Goal: Task Accomplishment & Management: Manage account settings

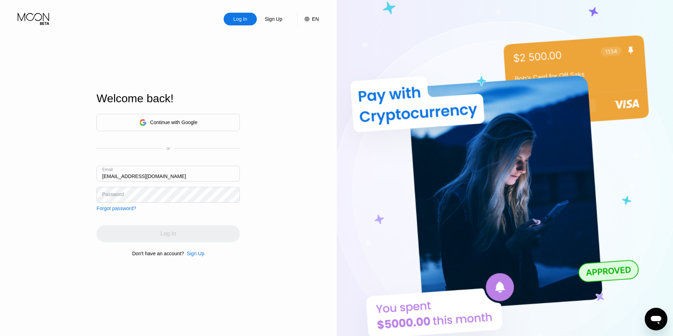
type input "[EMAIL_ADDRESS][DOMAIN_NAME]"
click at [130, 177] on input "[EMAIL_ADDRESS][DOMAIN_NAME]" at bounding box center [167, 174] width 143 height 16
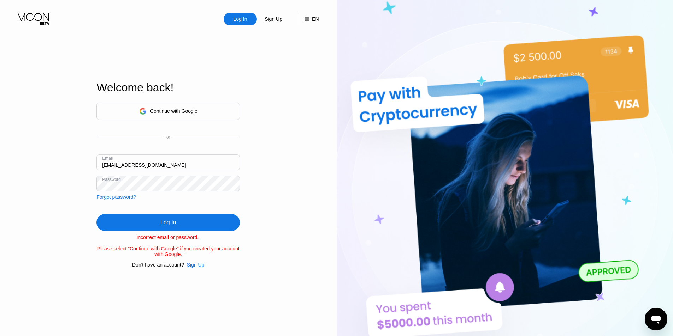
click at [70, 185] on div "Log In Sign Up EN Language English Save Welcome back! Continue with Google or E…" at bounding box center [168, 185] width 336 height 370
click at [154, 108] on div "Continue with Google" at bounding box center [173, 111] width 47 height 6
click at [193, 268] on div "Sign Up" at bounding box center [196, 265] width 18 height 6
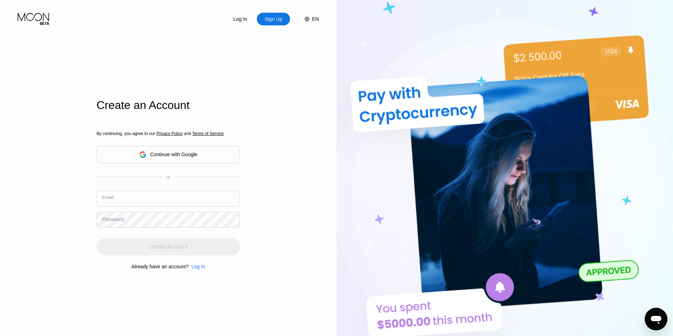
click at [149, 196] on input "text" at bounding box center [167, 199] width 143 height 16
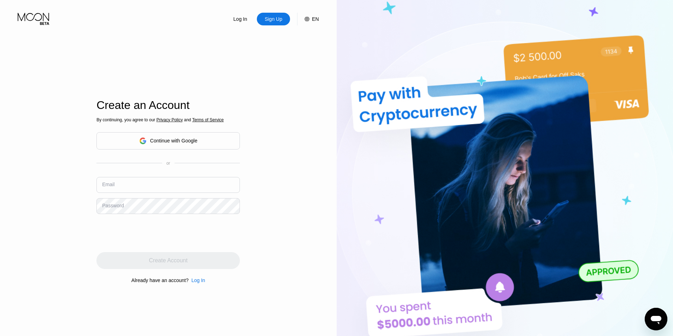
paste input "greg.lowry.maximusgroupusa@gmail.com"
click at [156, 186] on input "text" at bounding box center [167, 185] width 143 height 16
type input "greg.lowry.maximusgroupusa@gmail.com"
drag, startPoint x: 199, startPoint y: 188, endPoint x: 78, endPoint y: 181, distance: 121.6
click at [78, 181] on div "Log In Sign Up EN Language English Save Create an Account By continuing, you ag…" at bounding box center [168, 185] width 336 height 370
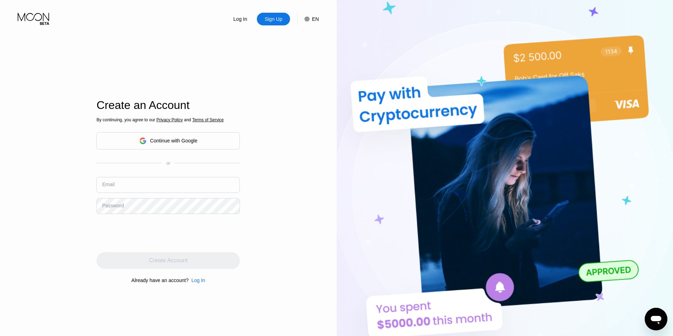
paste input "greg.lowry.maximusgroupusa@gmail.com"
click at [137, 189] on input "text" at bounding box center [167, 185] width 143 height 16
type input "greg.lowry.maximusgroupusa@gmail.com"
click at [153, 198] on div "Email greg.lowry.maximusgroupusa@gmail.com" at bounding box center [167, 187] width 143 height 21
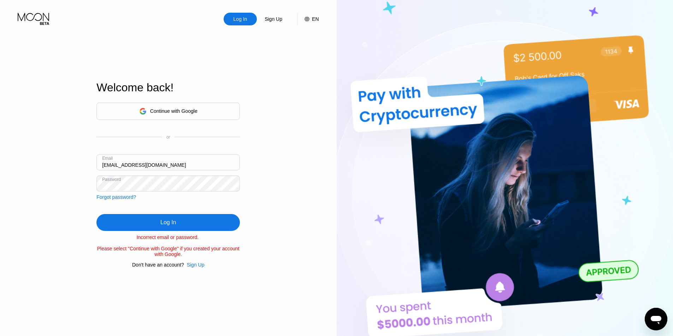
click at [123, 164] on input "[EMAIL_ADDRESS][DOMAIN_NAME]" at bounding box center [167, 163] width 143 height 16
drag, startPoint x: 160, startPoint y: 222, endPoint x: 142, endPoint y: 208, distance: 23.2
click at [156, 217] on div "Log In" at bounding box center [167, 222] width 143 height 17
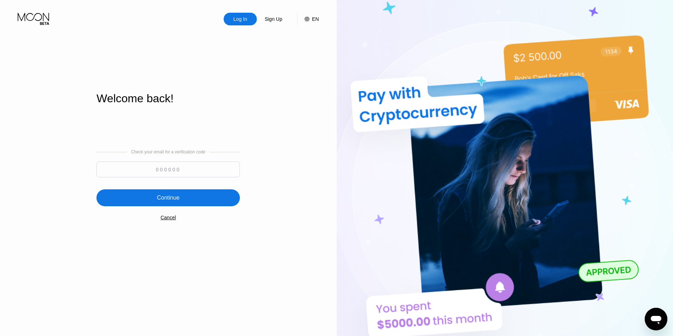
click at [165, 168] on input at bounding box center [167, 170] width 143 height 16
drag, startPoint x: 150, startPoint y: 172, endPoint x: 155, endPoint y: 173, distance: 5.0
click at [150, 172] on input at bounding box center [167, 170] width 143 height 16
type input "589180"
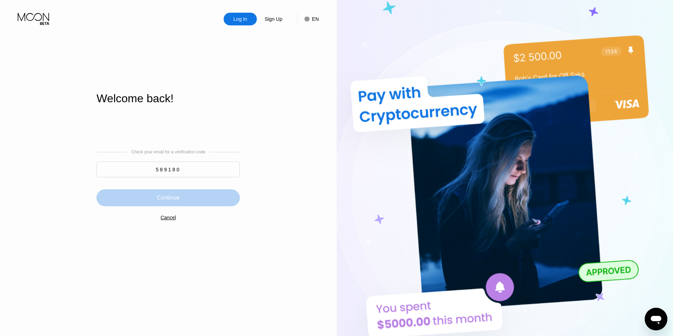
click at [175, 201] on div "Continue" at bounding box center [168, 198] width 23 height 7
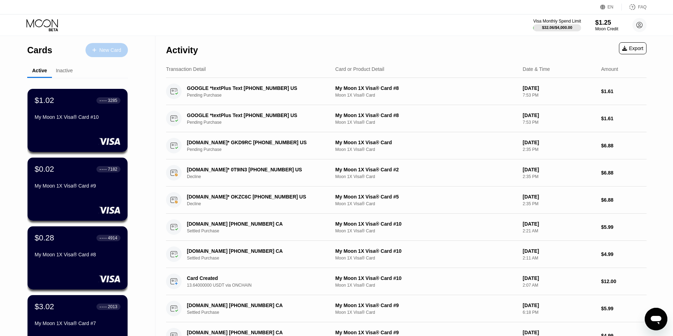
click at [106, 54] on div "New Card" at bounding box center [106, 50] width 42 height 14
